Goal: Information Seeking & Learning: Learn about a topic

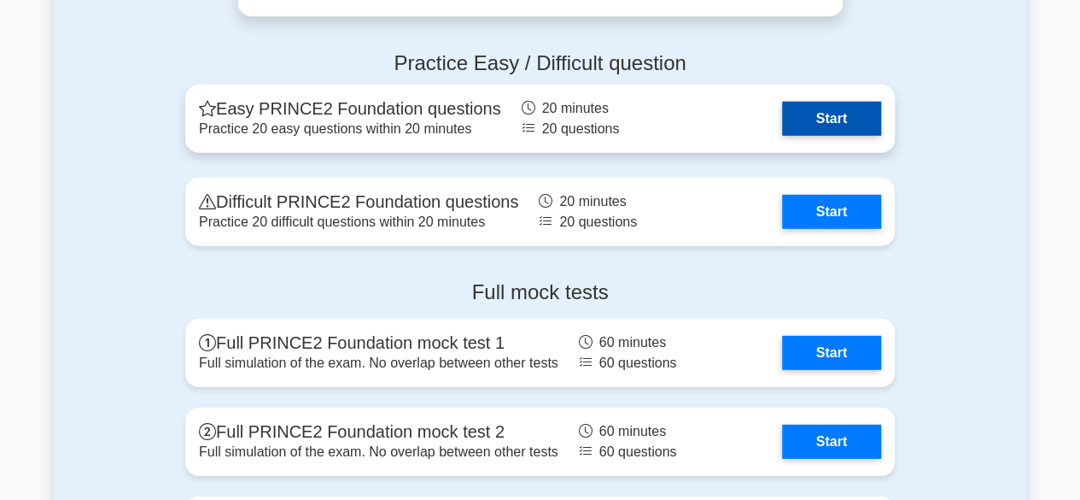
scroll to position [2278, 0]
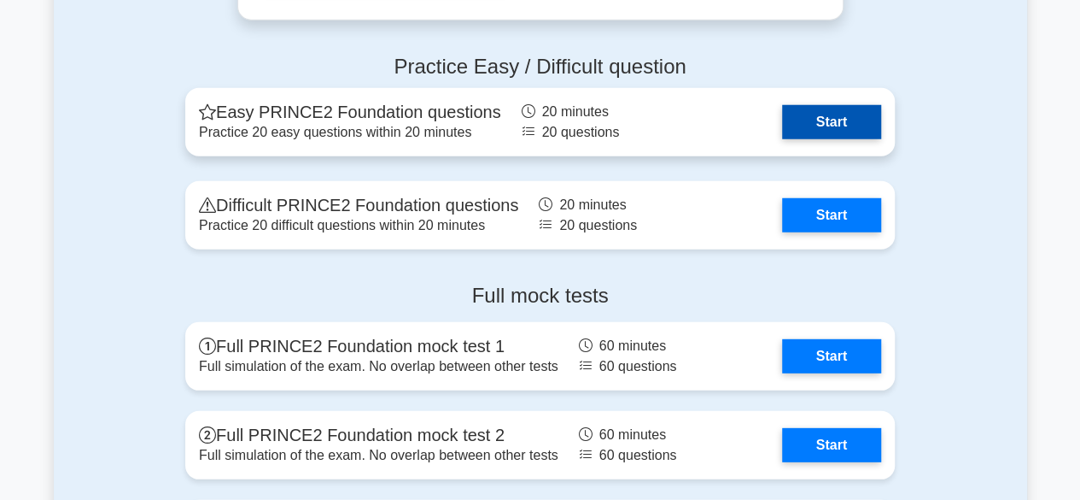
click at [825, 116] on link "Start" at bounding box center [831, 122] width 99 height 34
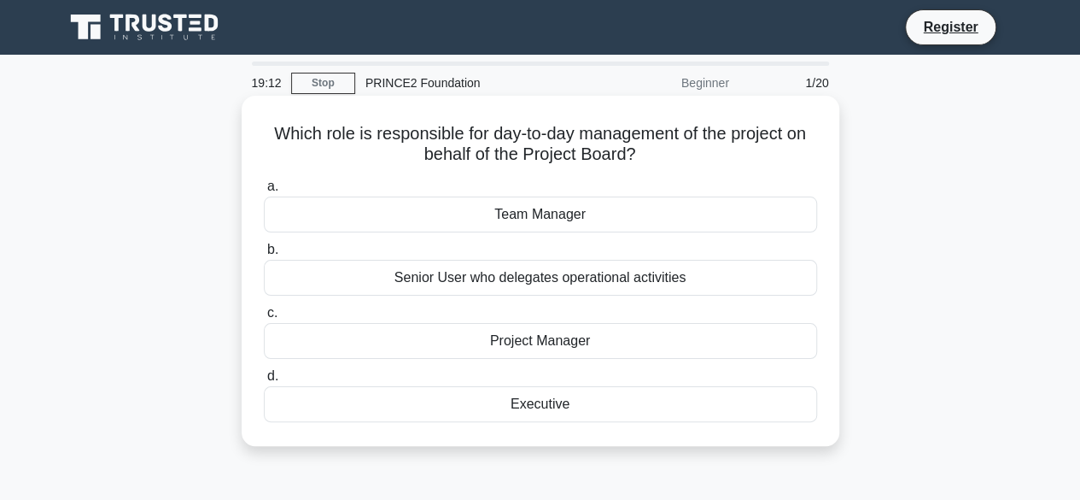
click at [685, 328] on div "Project Manager" at bounding box center [540, 341] width 553 height 36
click at [264, 319] on input "c. Project Manager" at bounding box center [264, 312] width 0 height 11
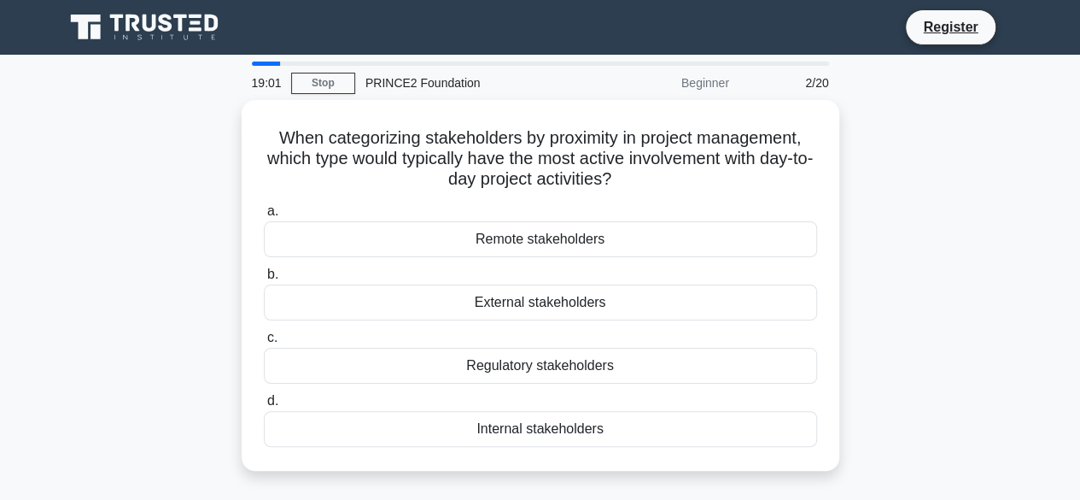
click at [712, 85] on div "Beginner" at bounding box center [664, 83] width 149 height 34
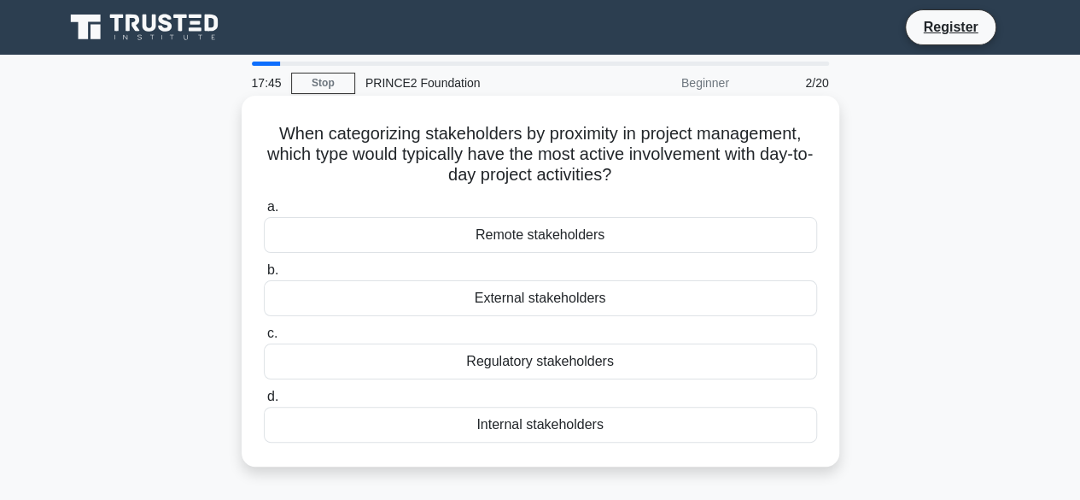
click at [533, 369] on div "Regulatory stakeholders" at bounding box center [540, 361] width 553 height 36
click at [264, 339] on input "c. Regulatory stakeholders" at bounding box center [264, 333] width 0 height 11
